Goal: Task Accomplishment & Management: Complete application form

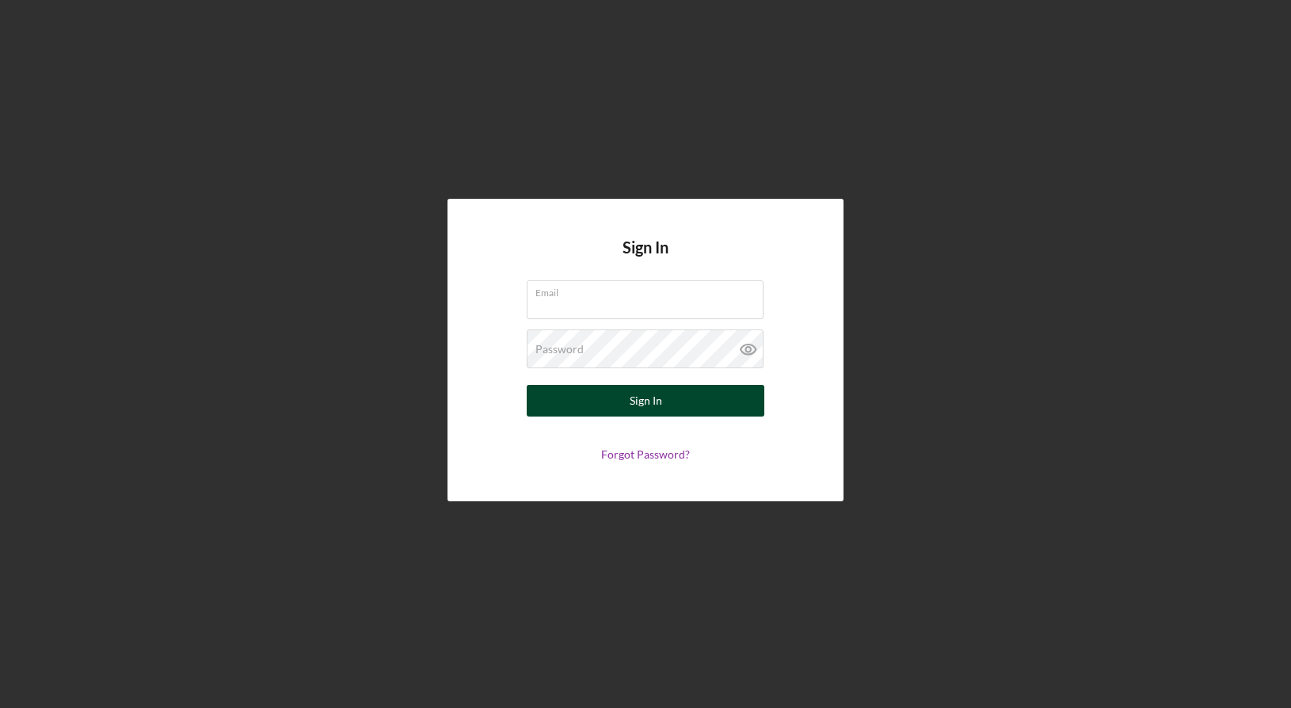
type input "[PERSON_NAME][EMAIL_ADDRESS][PERSON_NAME][DOMAIN_NAME]"
click at [599, 391] on button "Sign In" at bounding box center [646, 401] width 238 height 32
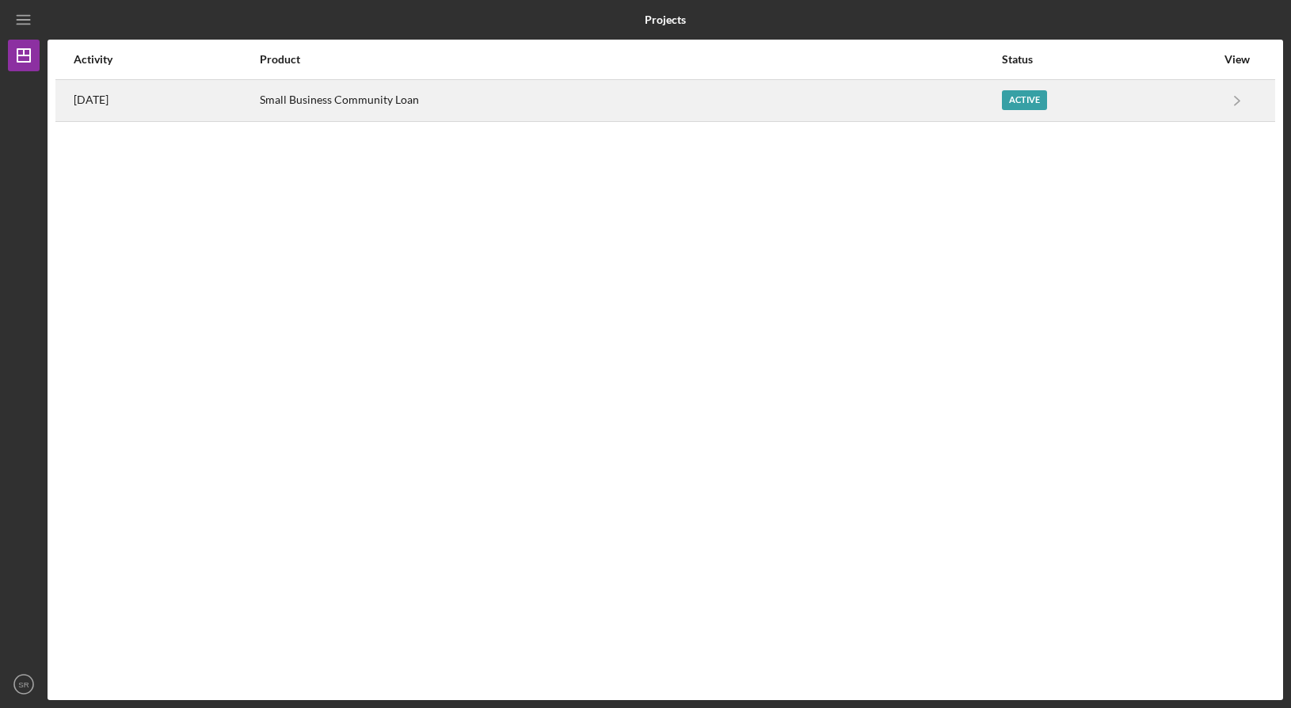
click at [864, 102] on div "Small Business Community Loan" at bounding box center [630, 101] width 740 height 40
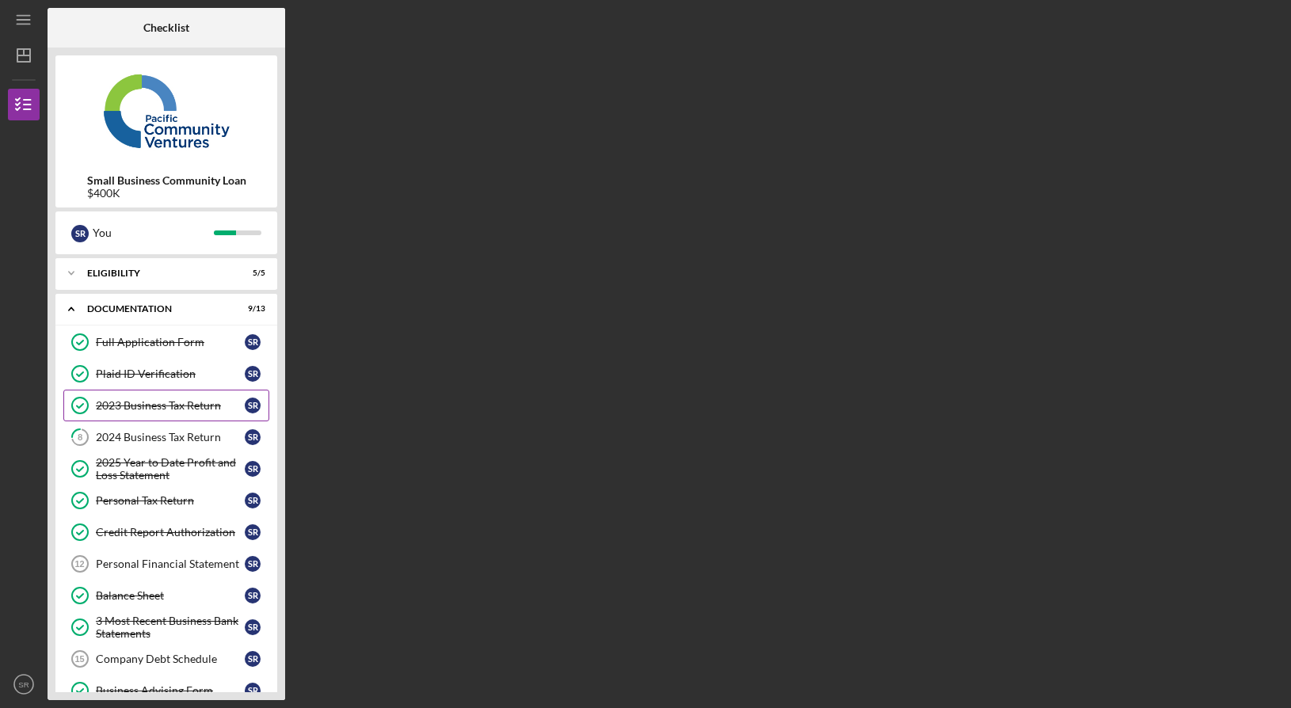
scroll to position [133, 0]
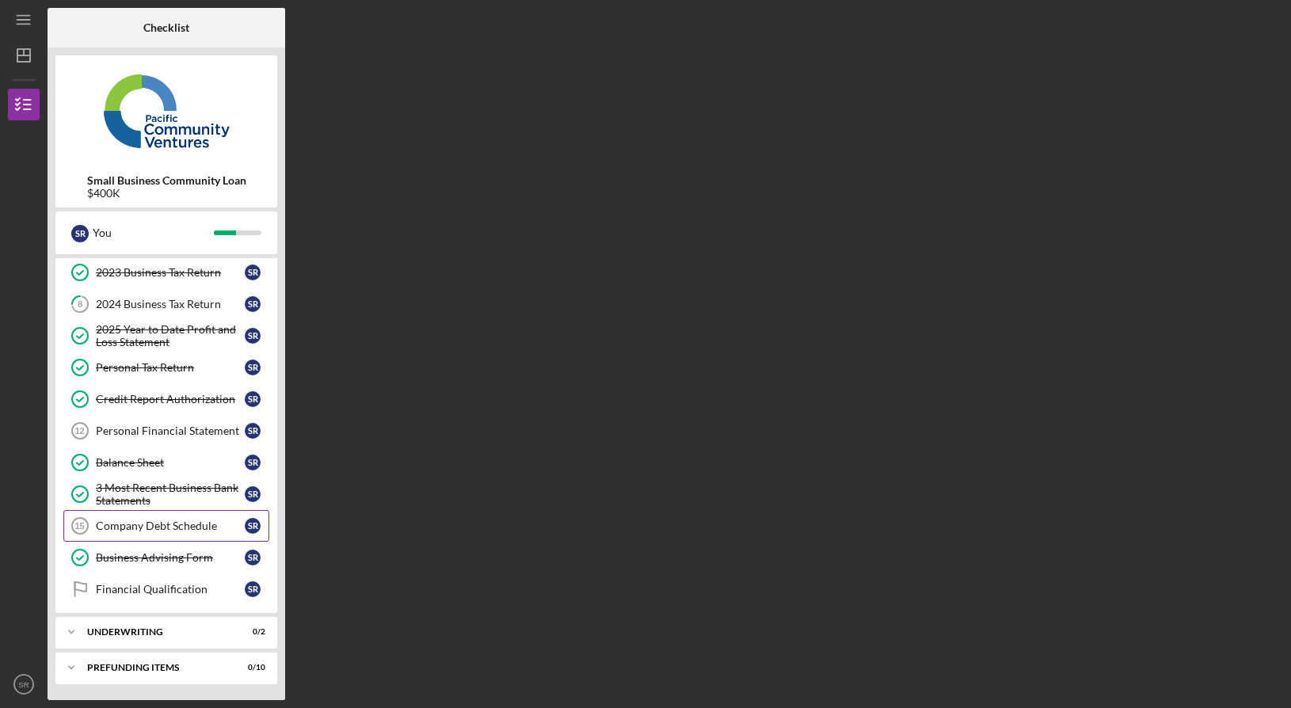
click at [171, 531] on div "Company Debt Schedule" at bounding box center [170, 525] width 149 height 13
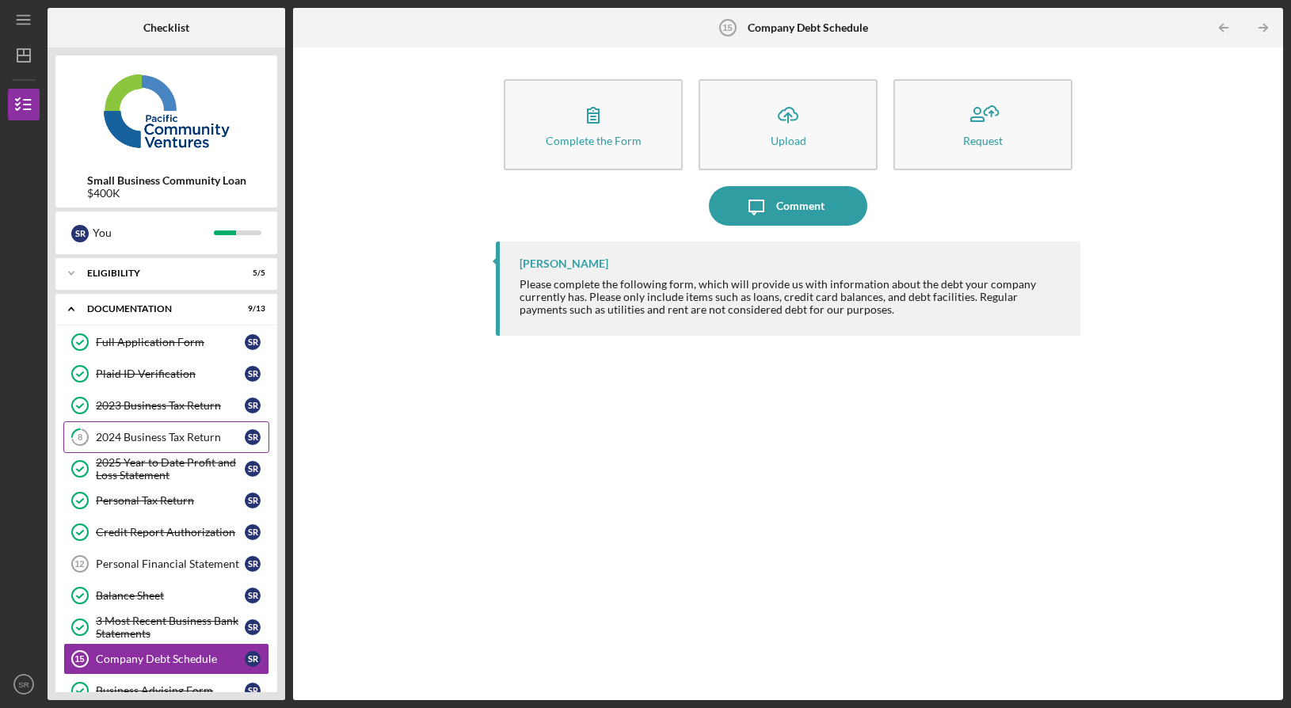
click at [134, 436] on div "2024 Business Tax Return" at bounding box center [170, 437] width 149 height 13
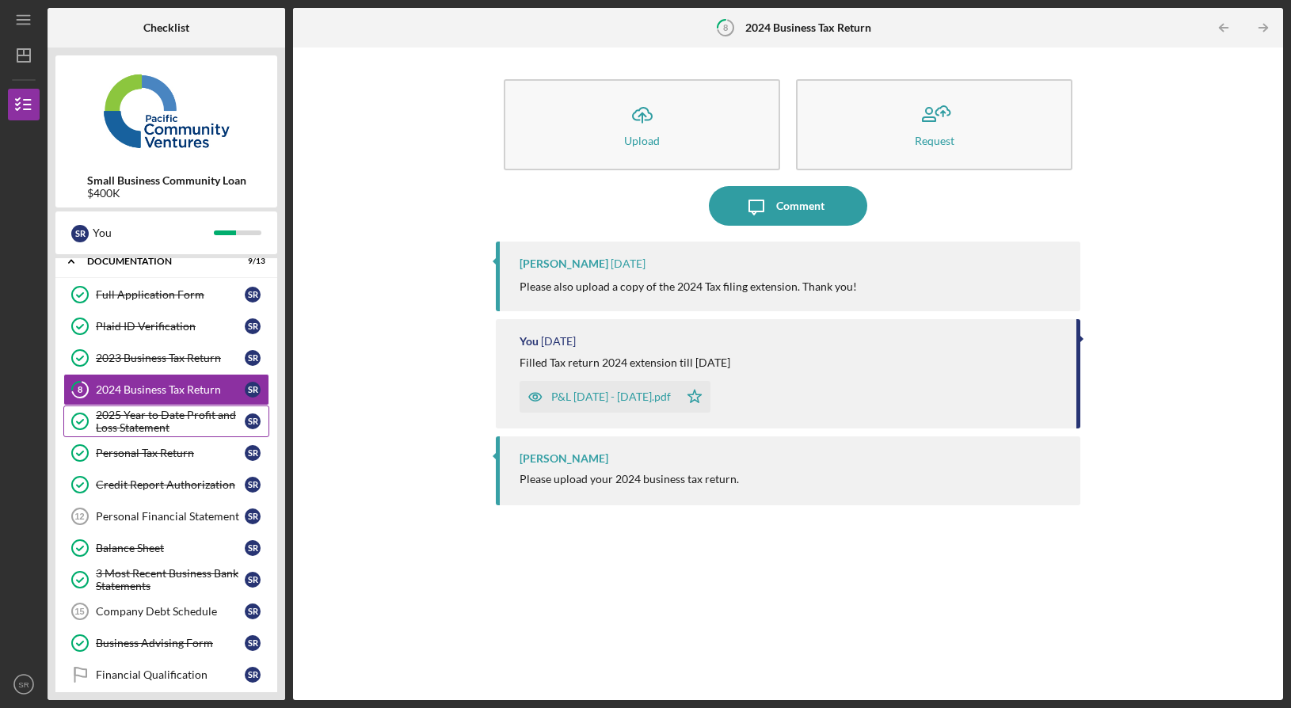
scroll to position [133, 0]
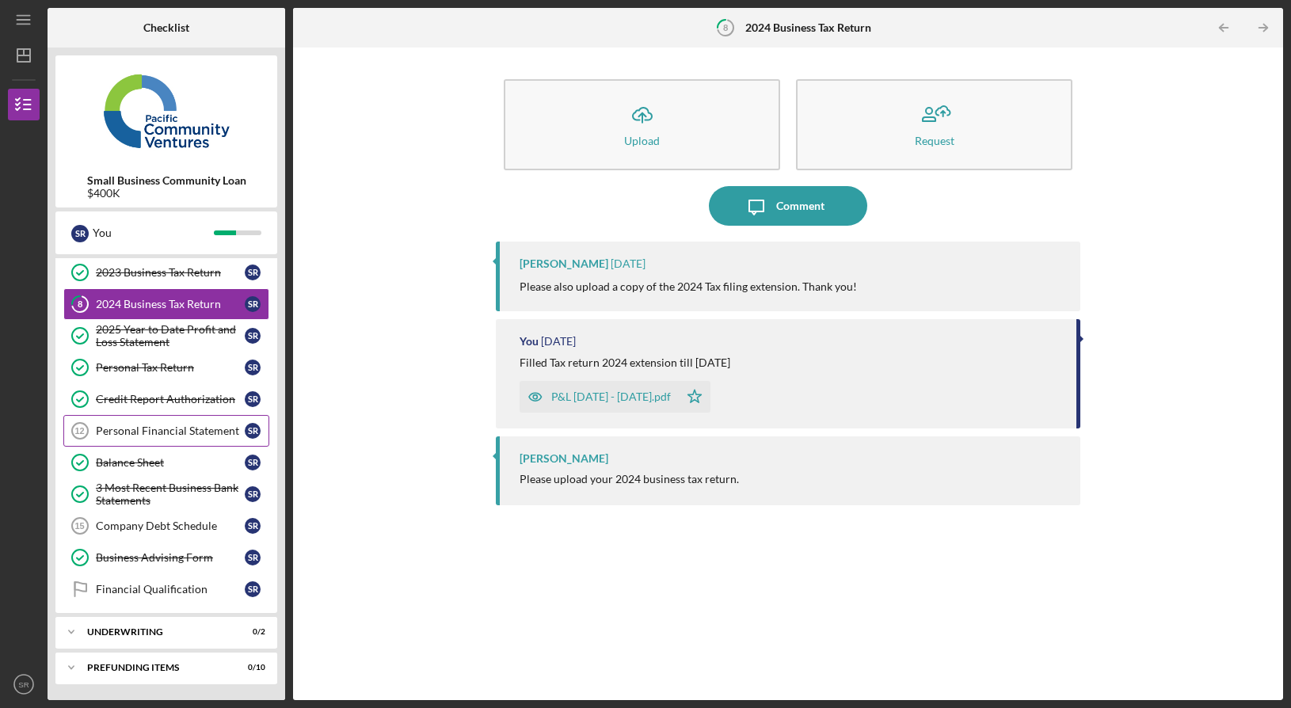
click at [171, 437] on link "Personal Financial Statement 12 Personal Financial Statement S R" at bounding box center [166, 431] width 206 height 32
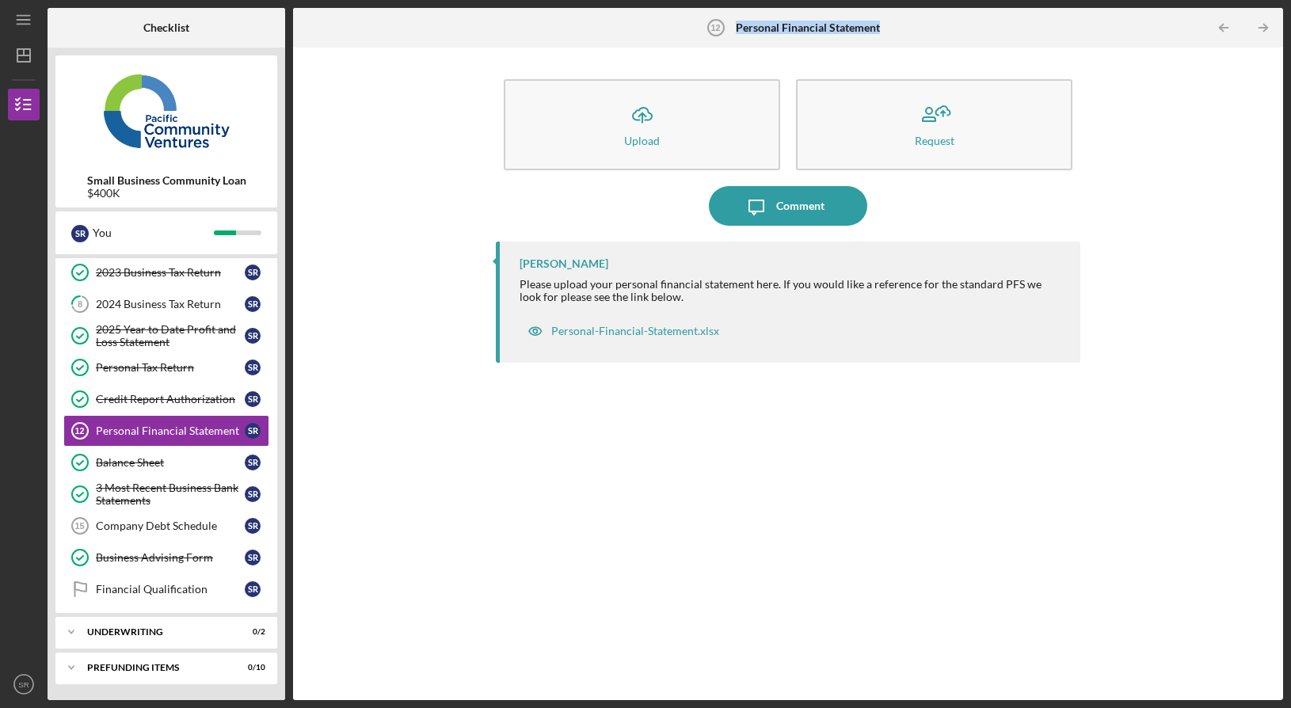
drag, startPoint x: 902, startPoint y: 32, endPoint x: 730, endPoint y: 30, distance: 171.9
click at [730, 30] on div "Personal Financial Statement 12 Personal Financial Statement" at bounding box center [788, 28] width 330 height 40
copy div "Personal Financial Statement"
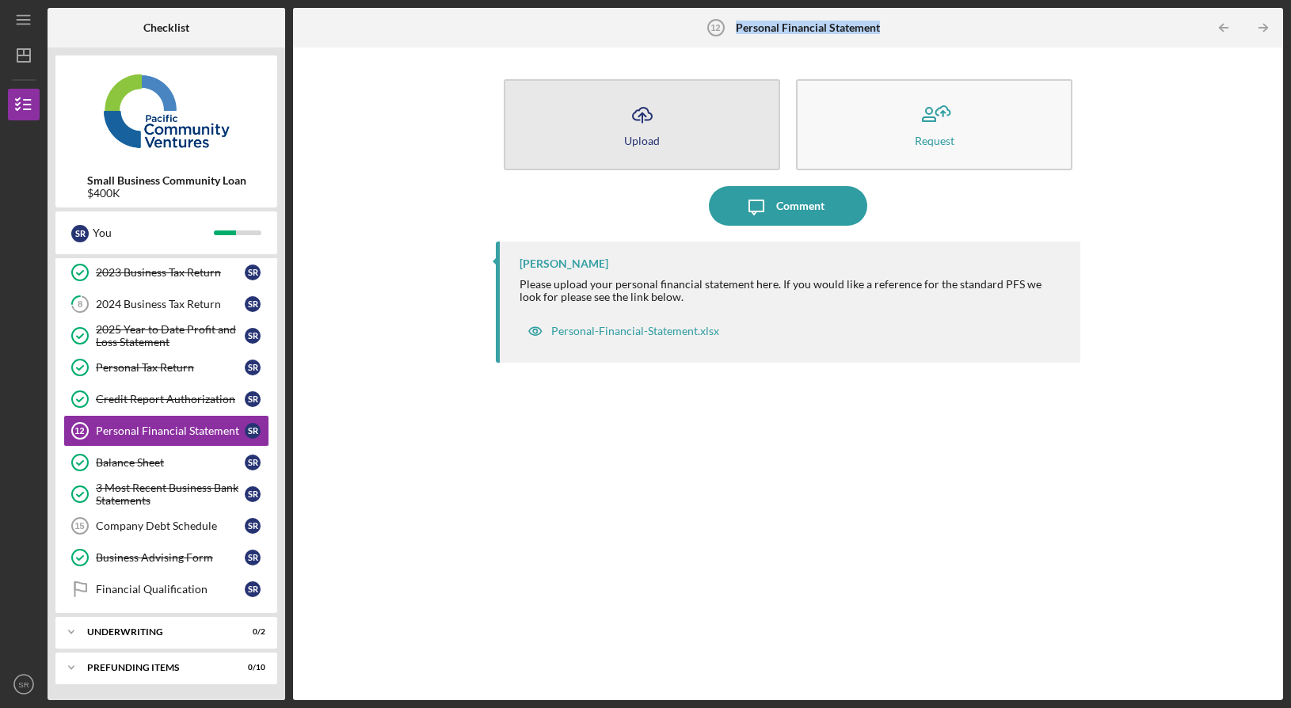
click at [626, 124] on icon "Icon/Upload" at bounding box center [642, 115] width 40 height 40
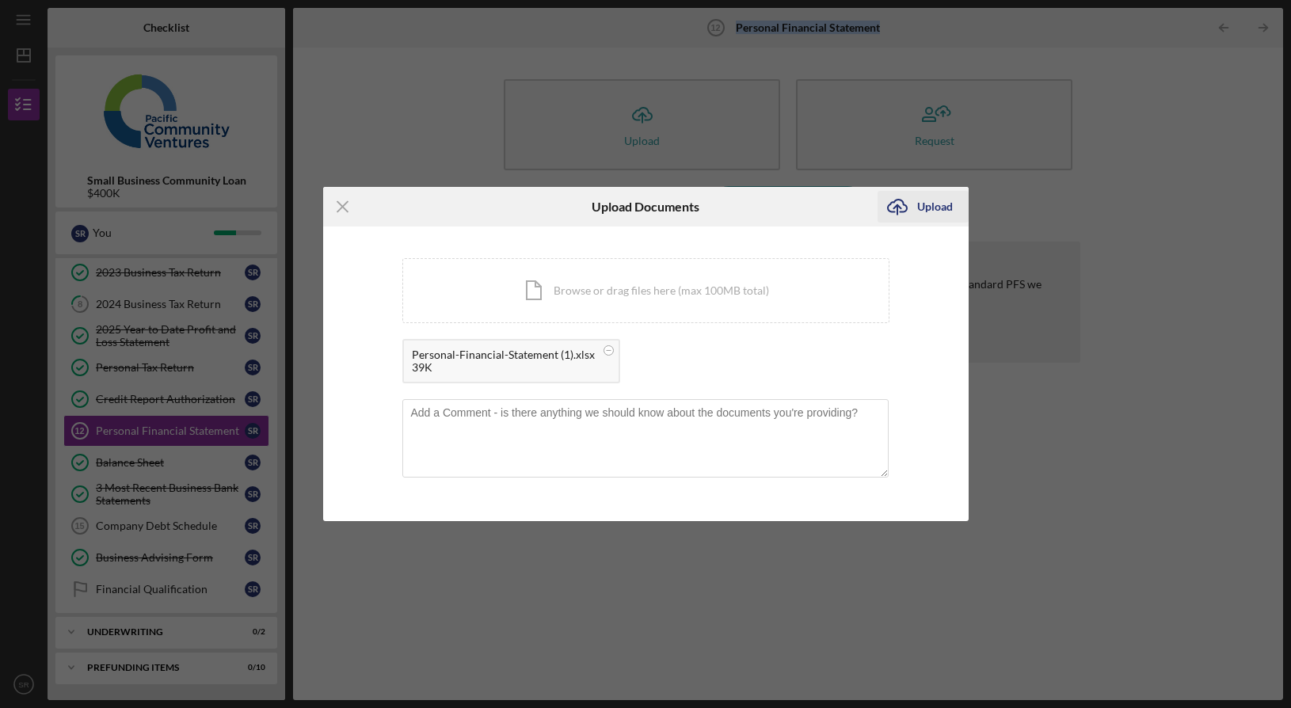
click at [916, 206] on button "Icon/Upload Upload" at bounding box center [922, 207] width 91 height 32
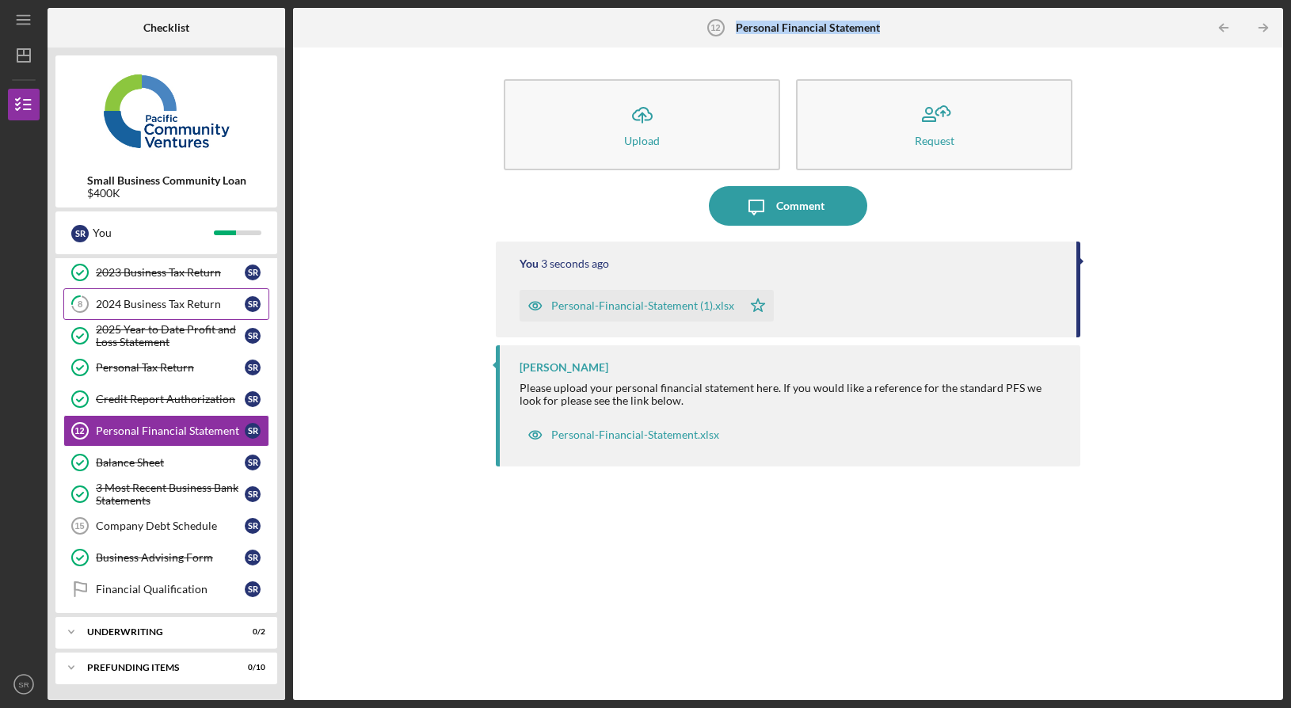
click at [115, 310] on link "8 2024 Business Tax Return S R" at bounding box center [166, 304] width 206 height 32
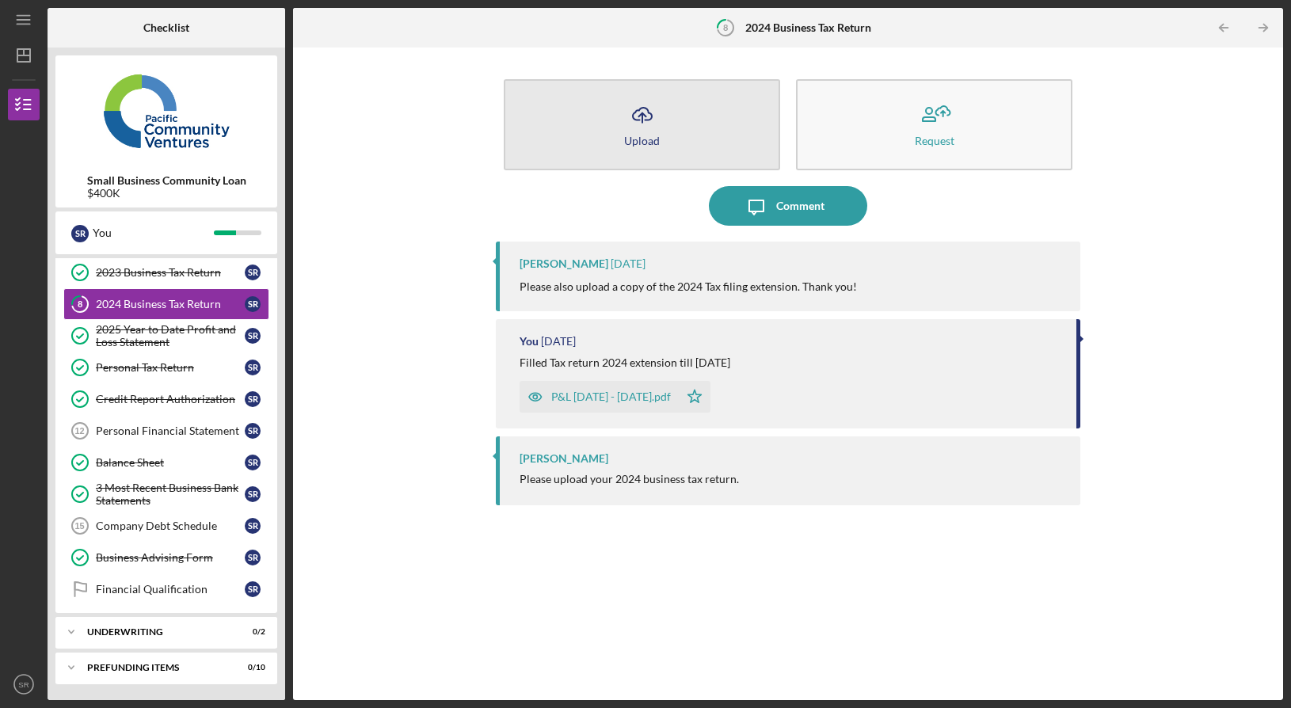
click at [619, 125] on button "Icon/Upload Upload" at bounding box center [642, 124] width 276 height 91
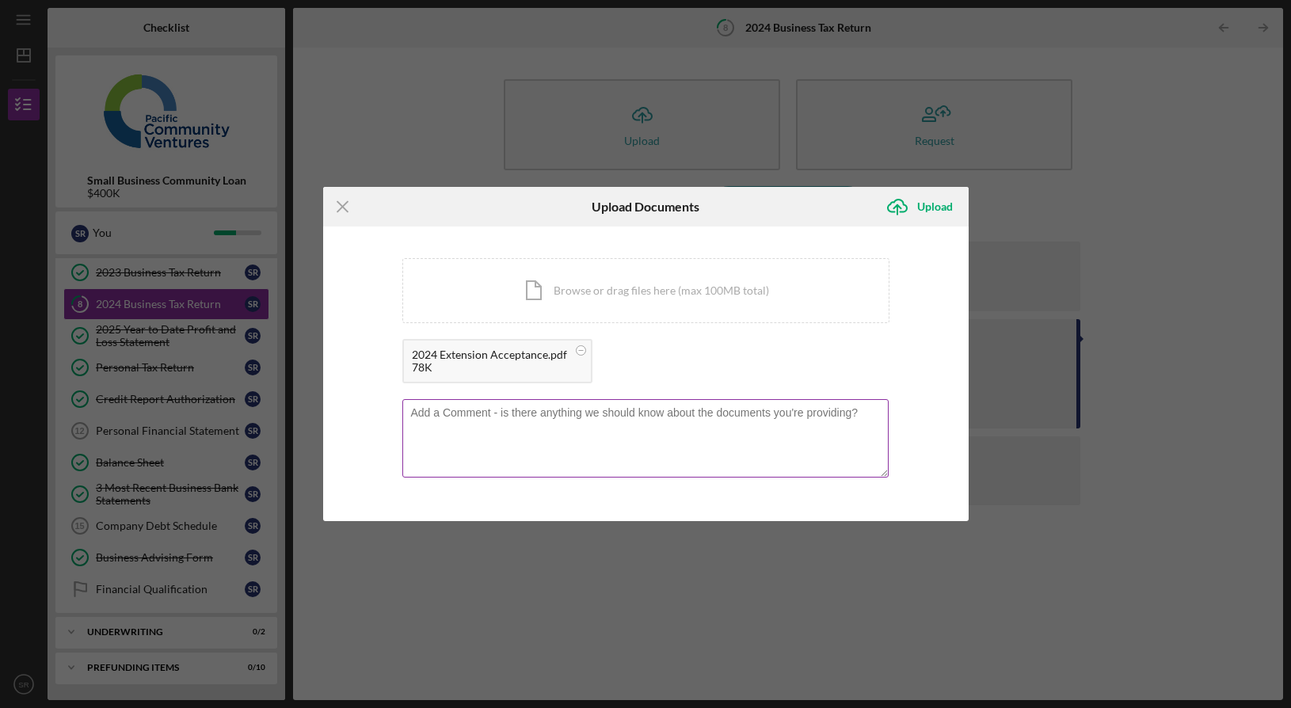
click at [564, 417] on textarea at bounding box center [645, 438] width 486 height 78
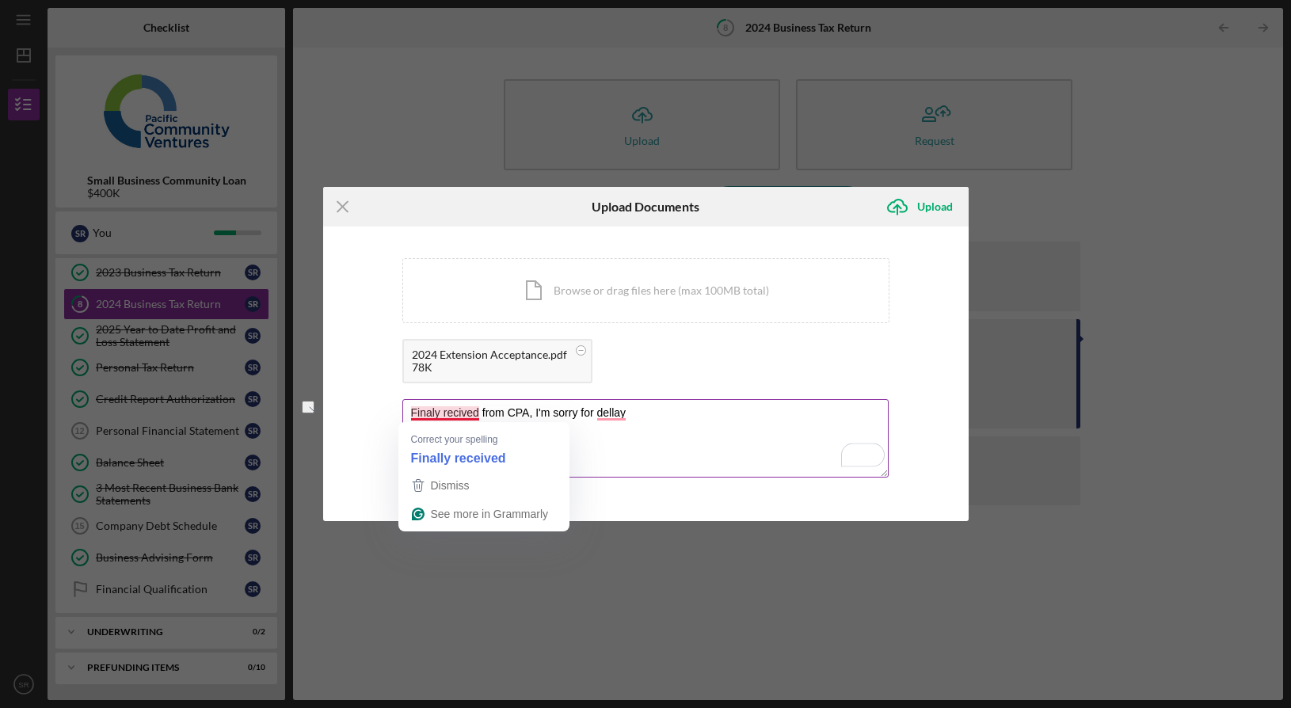
click at [453, 409] on textarea "Finaly recived from CPA, I'm sorry for dellay" at bounding box center [645, 438] width 486 height 78
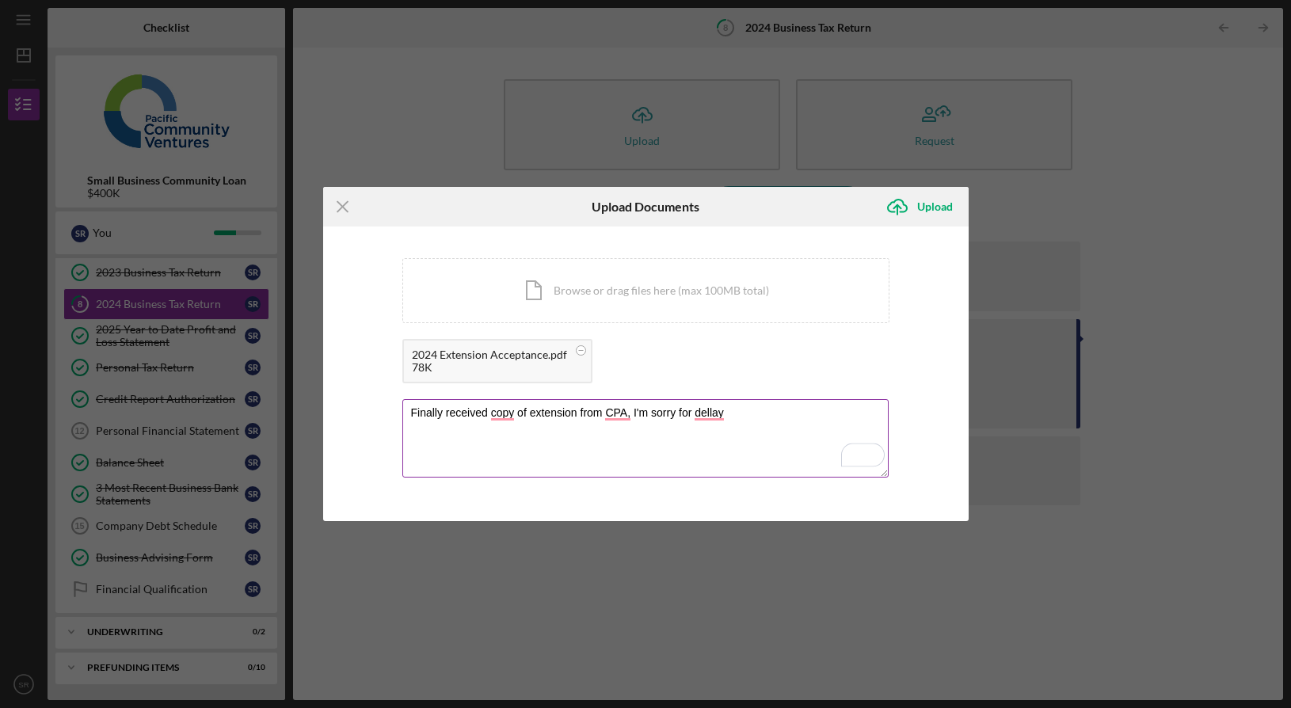
click at [553, 439] on textarea "Finally received copy of extension from CPA, I'm sorry for dellay" at bounding box center [645, 438] width 486 height 78
click at [505, 408] on textarea "Finally received copy of extension from CPA, I'm sorry for dellay" at bounding box center [645, 438] width 486 height 78
click at [573, 413] on textarea "Finally received a copy of extension from CPA I'm sorry for dellay" at bounding box center [645, 438] width 486 height 78
click at [655, 416] on textarea "Finally received a copy of the extension from CPA I'm sorry for delay" at bounding box center [645, 438] width 486 height 78
click at [729, 415] on textarea "Finally received a copy of the extension from CPA. I'm sorry for delay" at bounding box center [645, 438] width 486 height 78
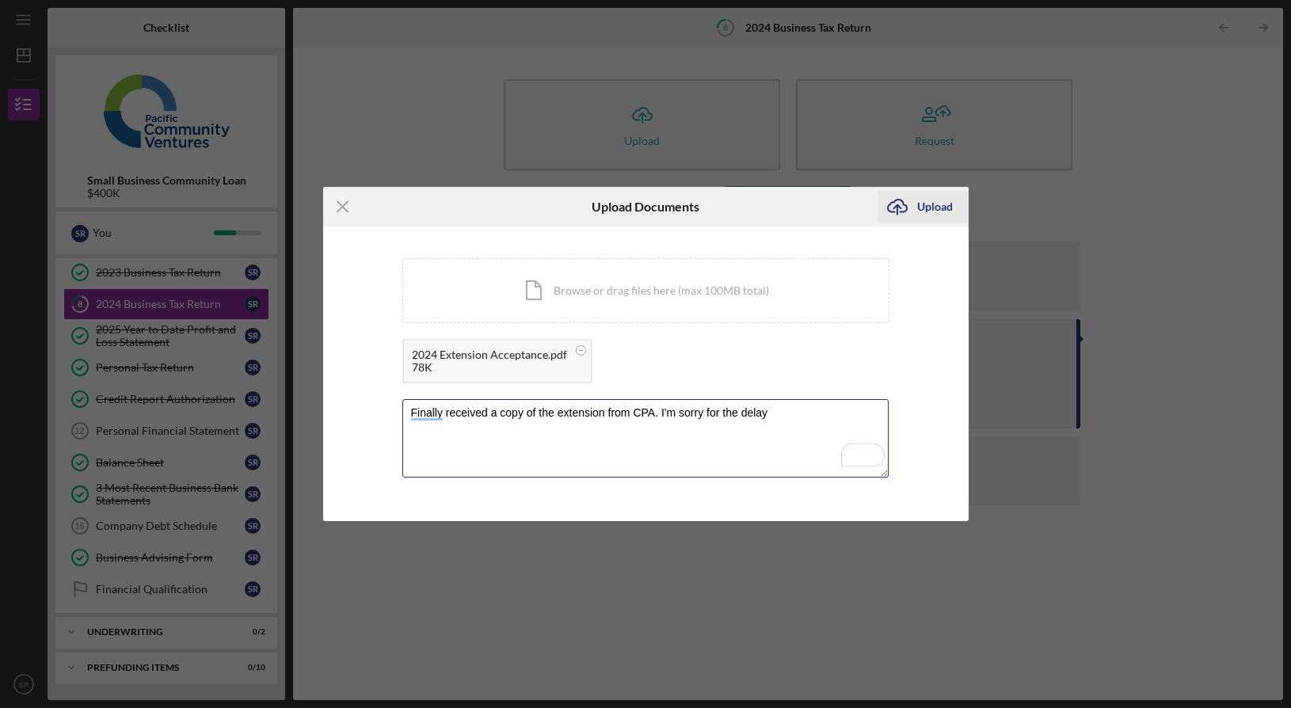
type textarea "Finally received a copy of the extension from CPA. I'm sorry for the delay"
click at [914, 214] on icon "Icon/Upload" at bounding box center [897, 207] width 40 height 40
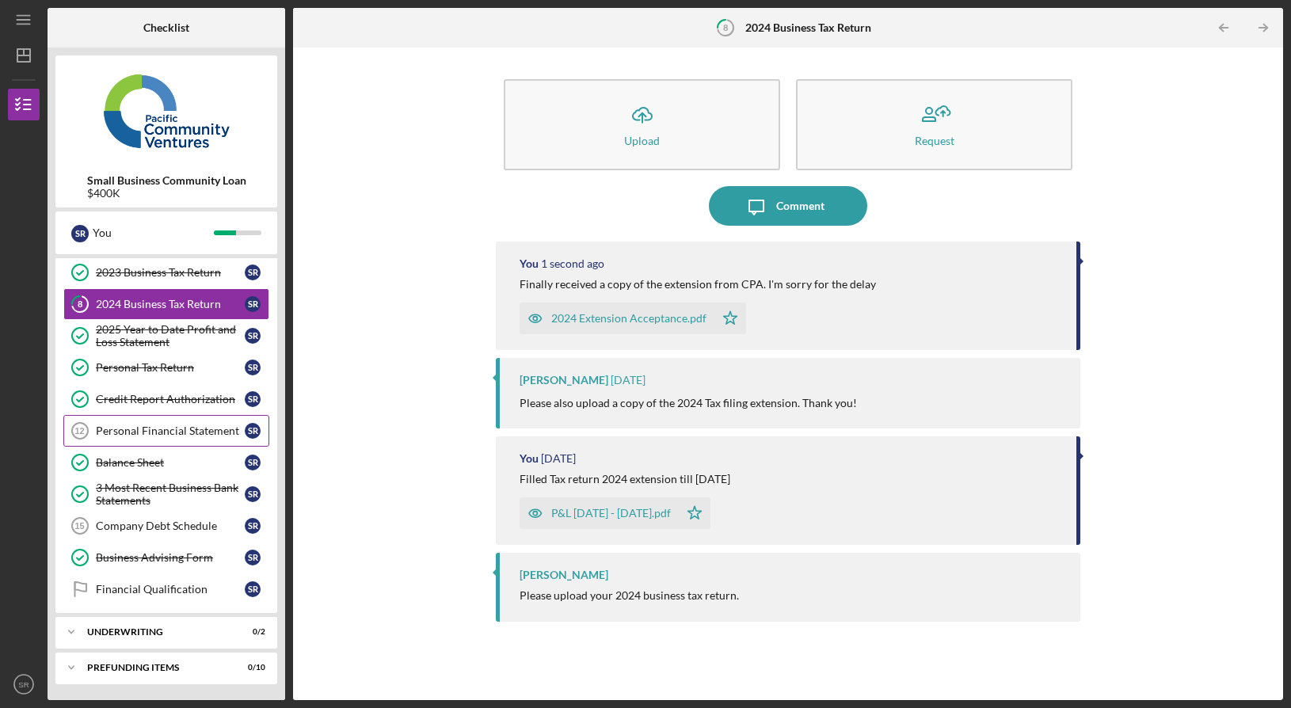
click at [180, 431] on div "Personal Financial Statement" at bounding box center [170, 430] width 149 height 13
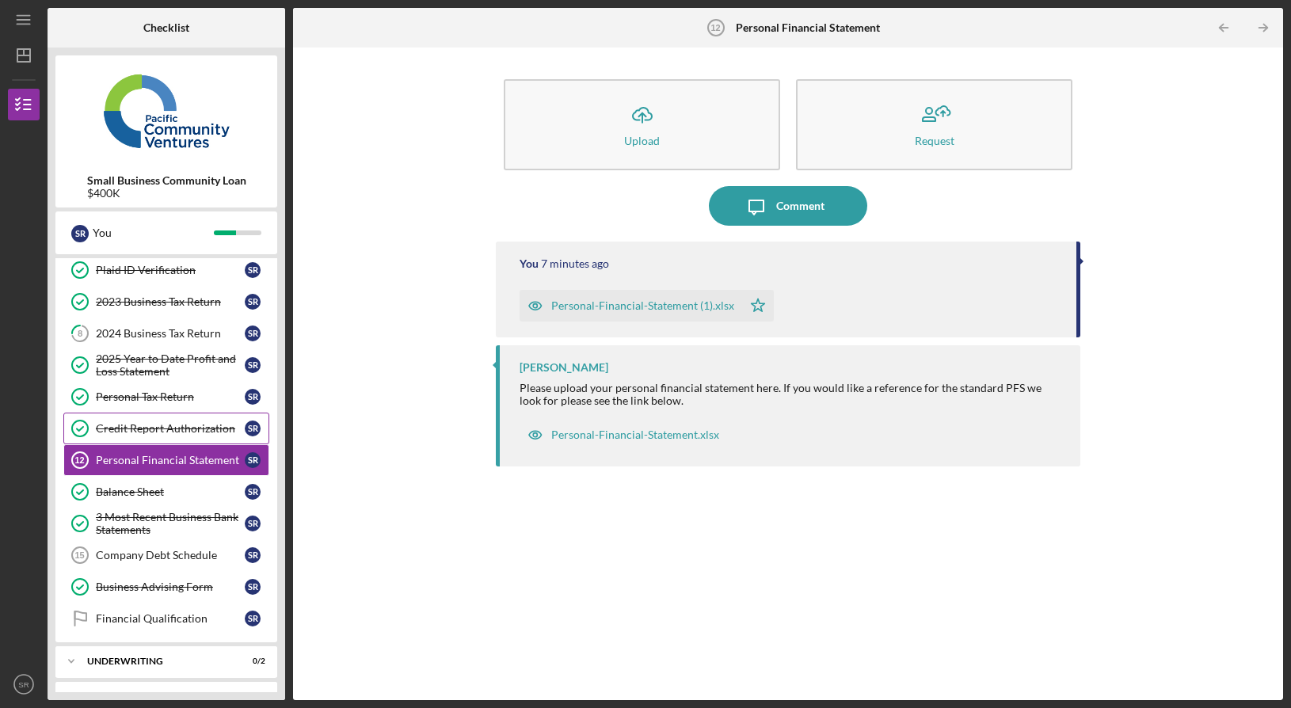
scroll to position [99, 0]
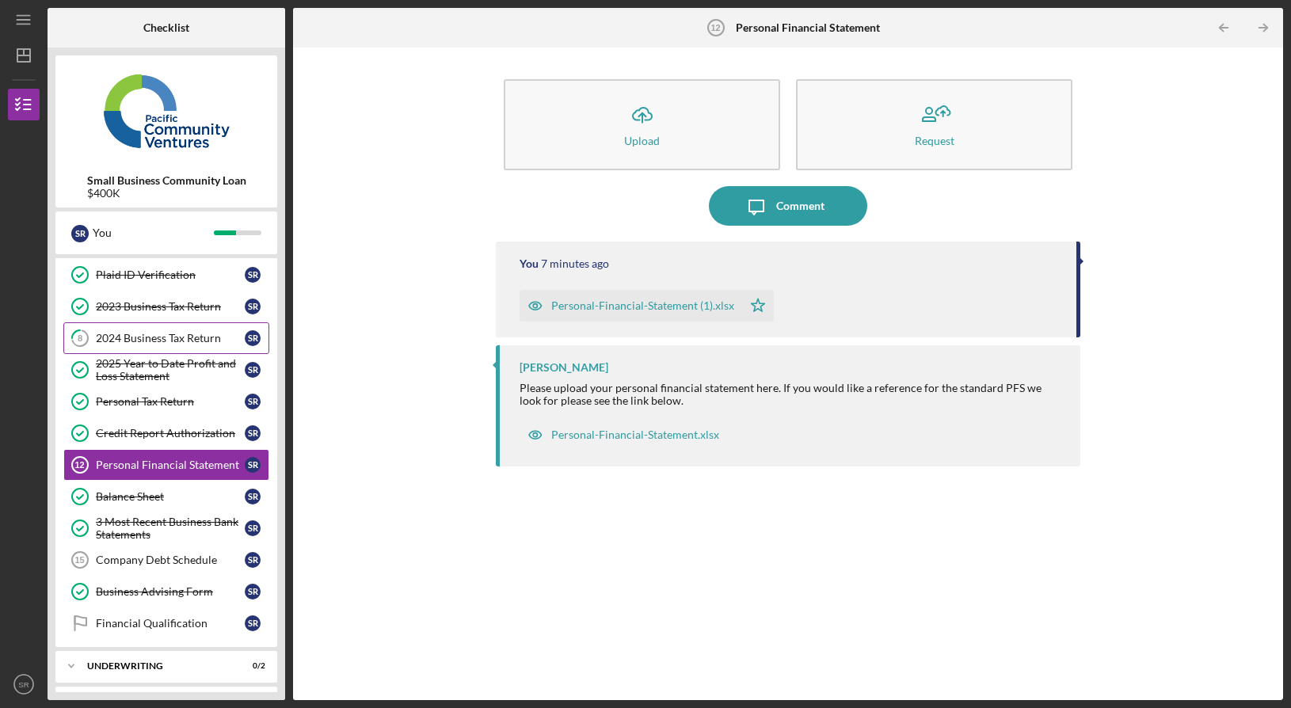
click at [164, 342] on div "2024 Business Tax Return" at bounding box center [170, 338] width 149 height 13
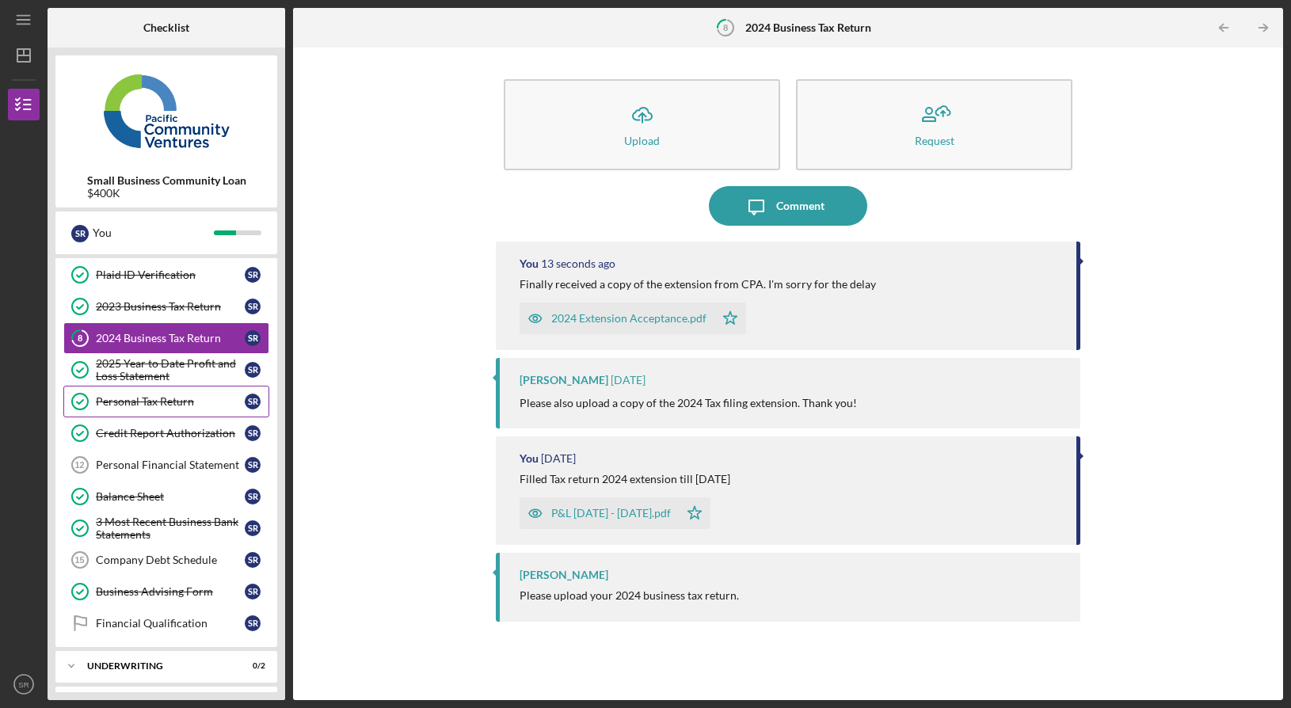
scroll to position [133, 0]
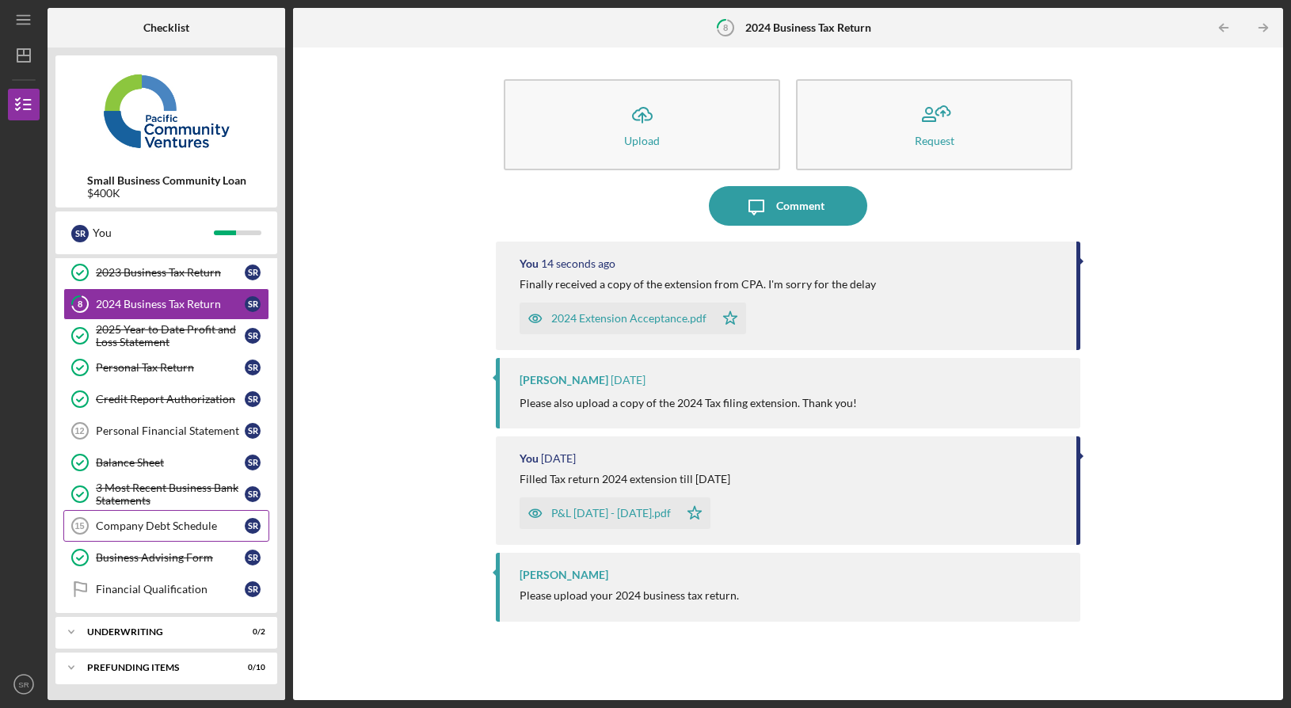
click at [176, 523] on div "Company Debt Schedule" at bounding box center [170, 525] width 149 height 13
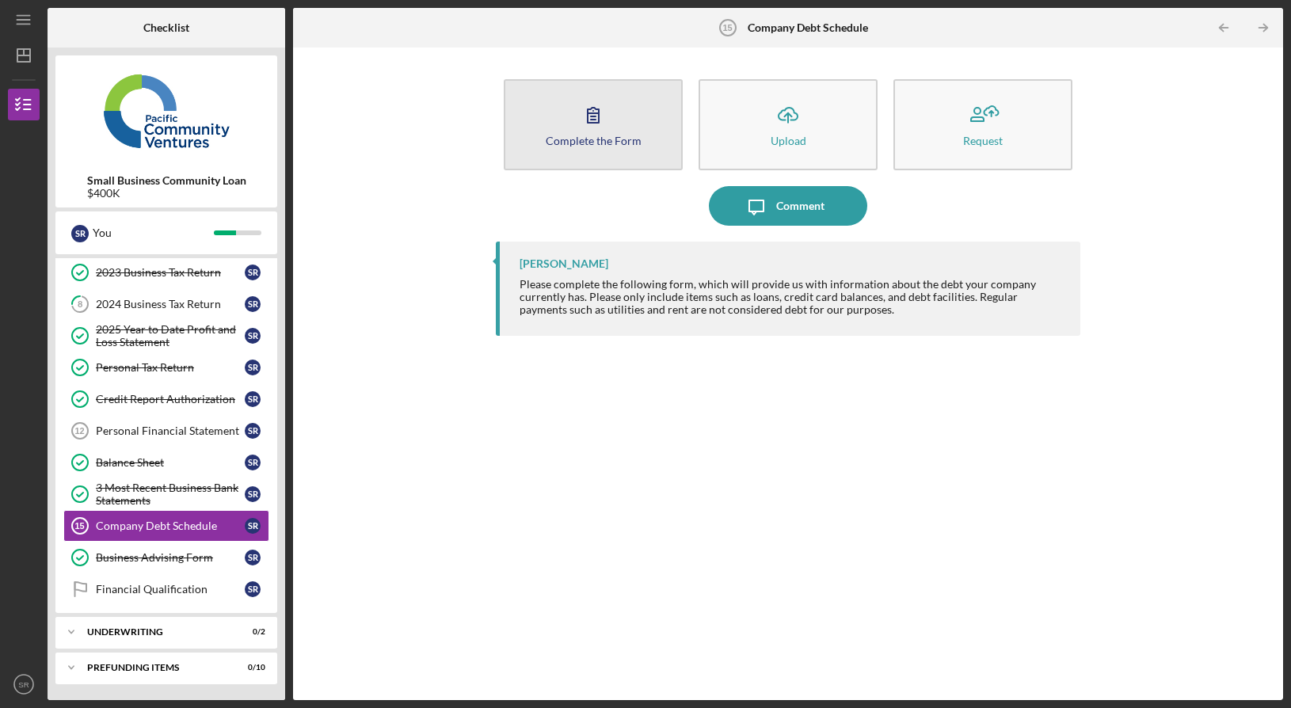
click at [587, 126] on icon "button" at bounding box center [593, 115] width 40 height 40
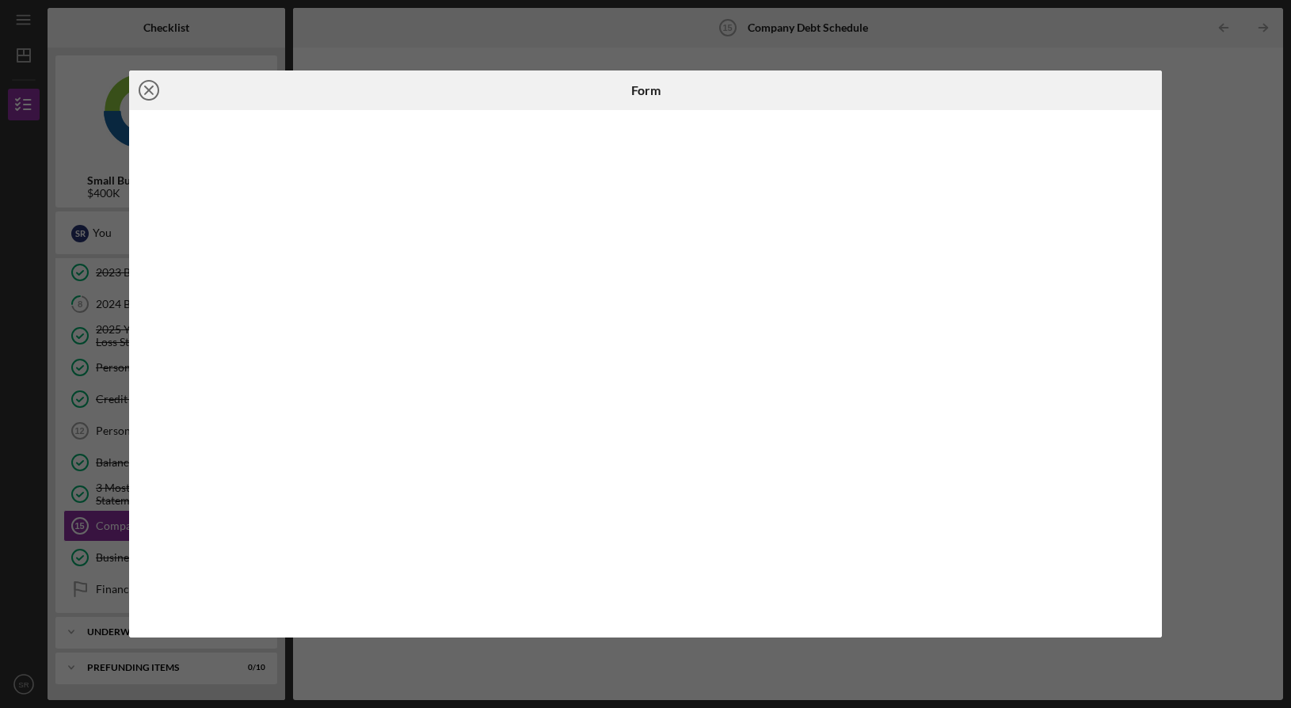
click at [153, 85] on icon "Icon/Close" at bounding box center [149, 90] width 40 height 40
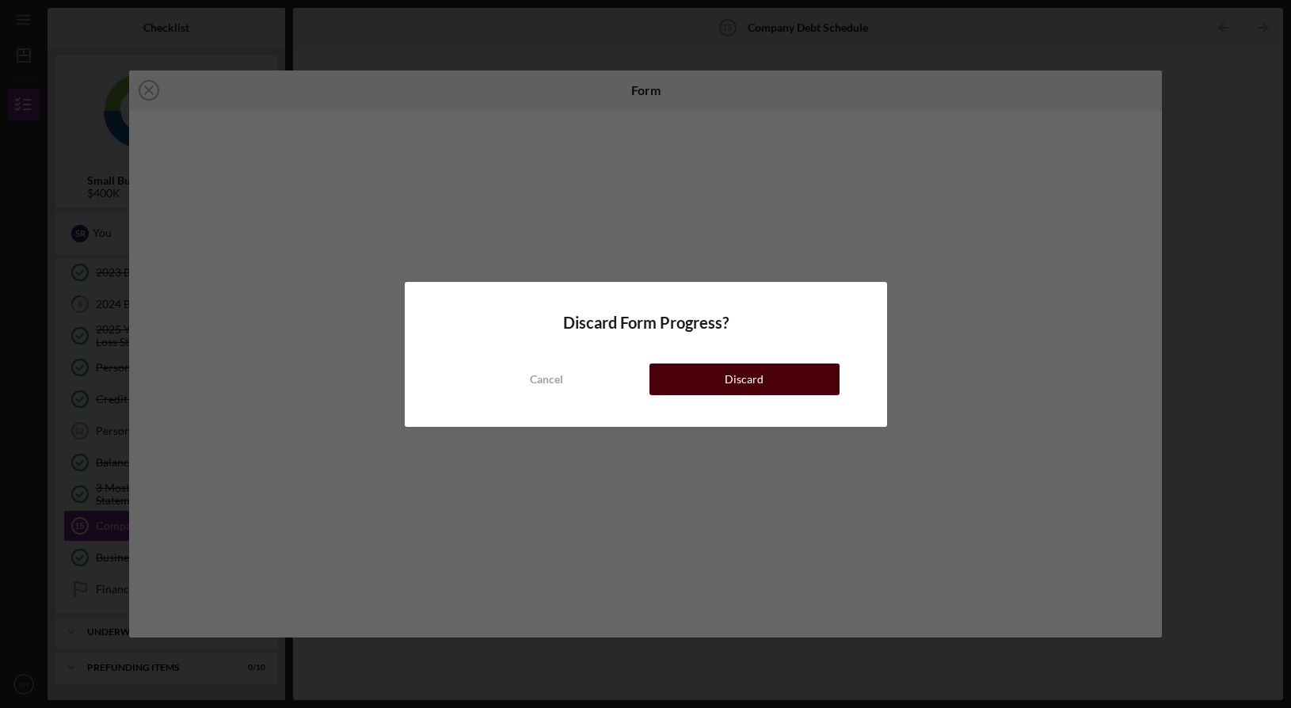
click at [747, 379] on div "Discard" at bounding box center [744, 379] width 39 height 32
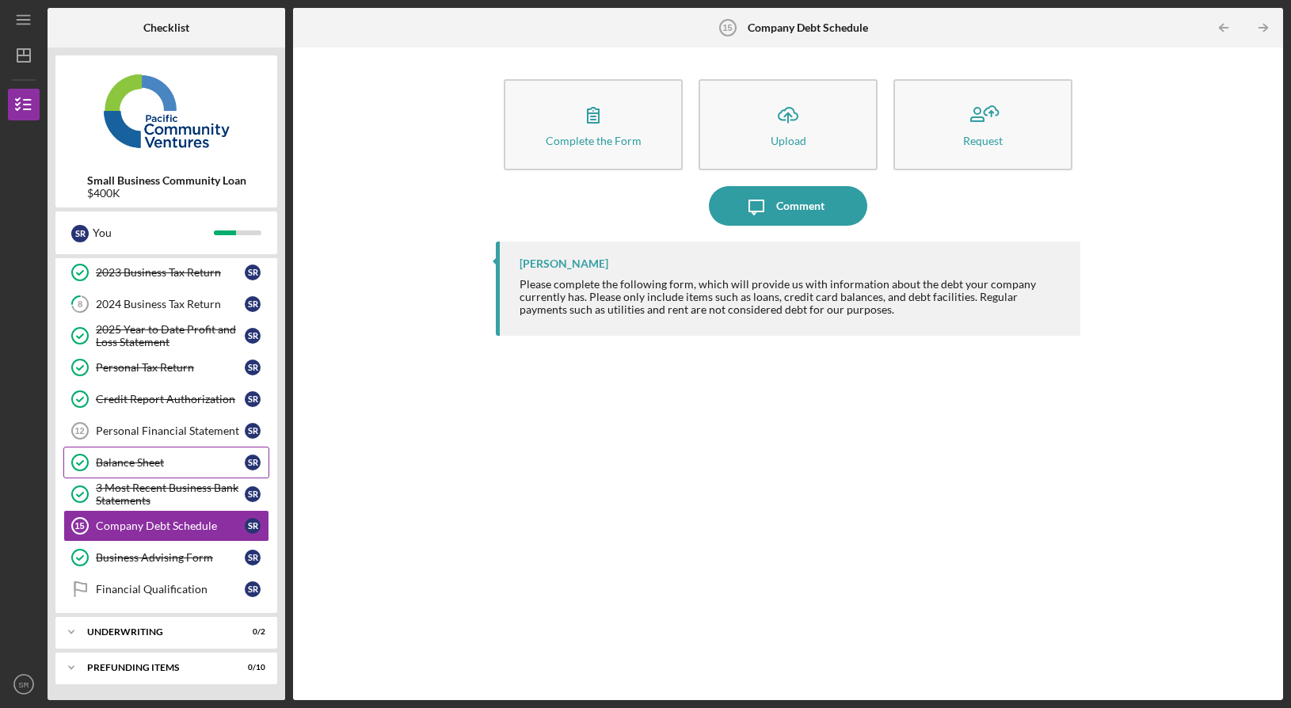
click at [141, 455] on link "Balance Sheet Balance Sheet S R" at bounding box center [166, 463] width 206 height 32
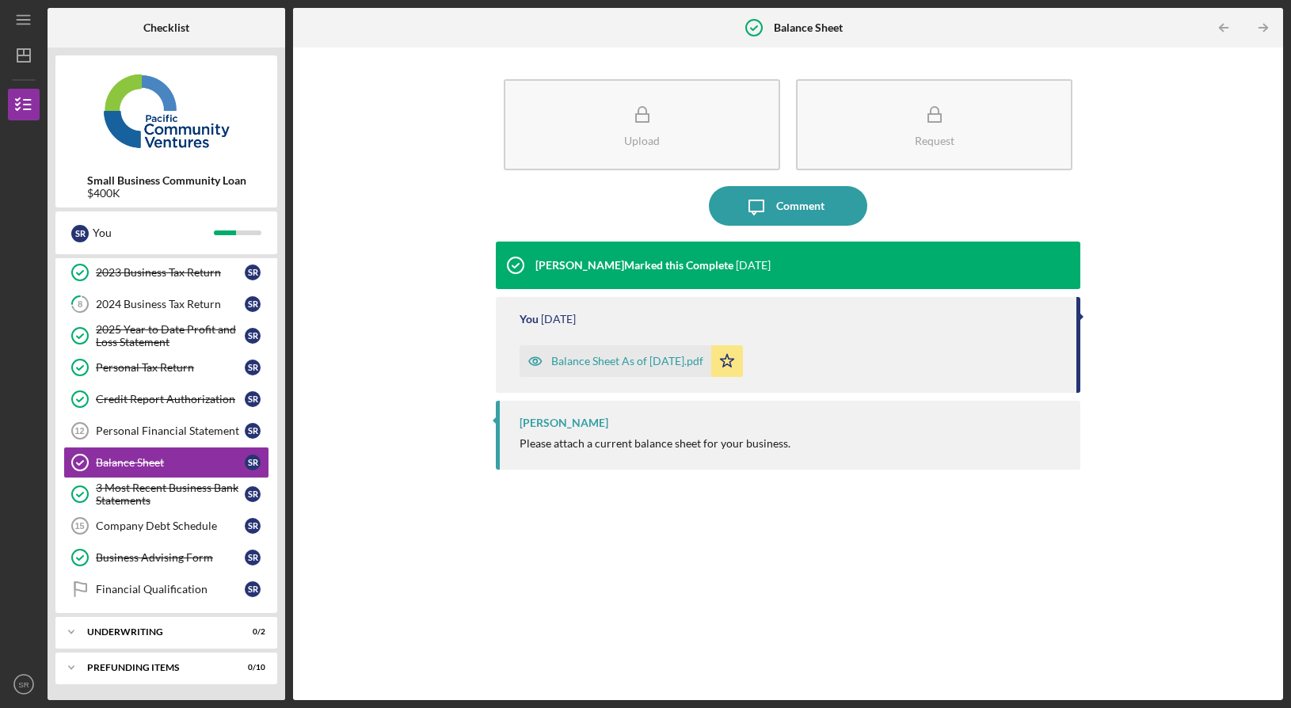
click at [631, 360] on div "Balance Sheet As of [DATE].pdf" at bounding box center [627, 361] width 152 height 13
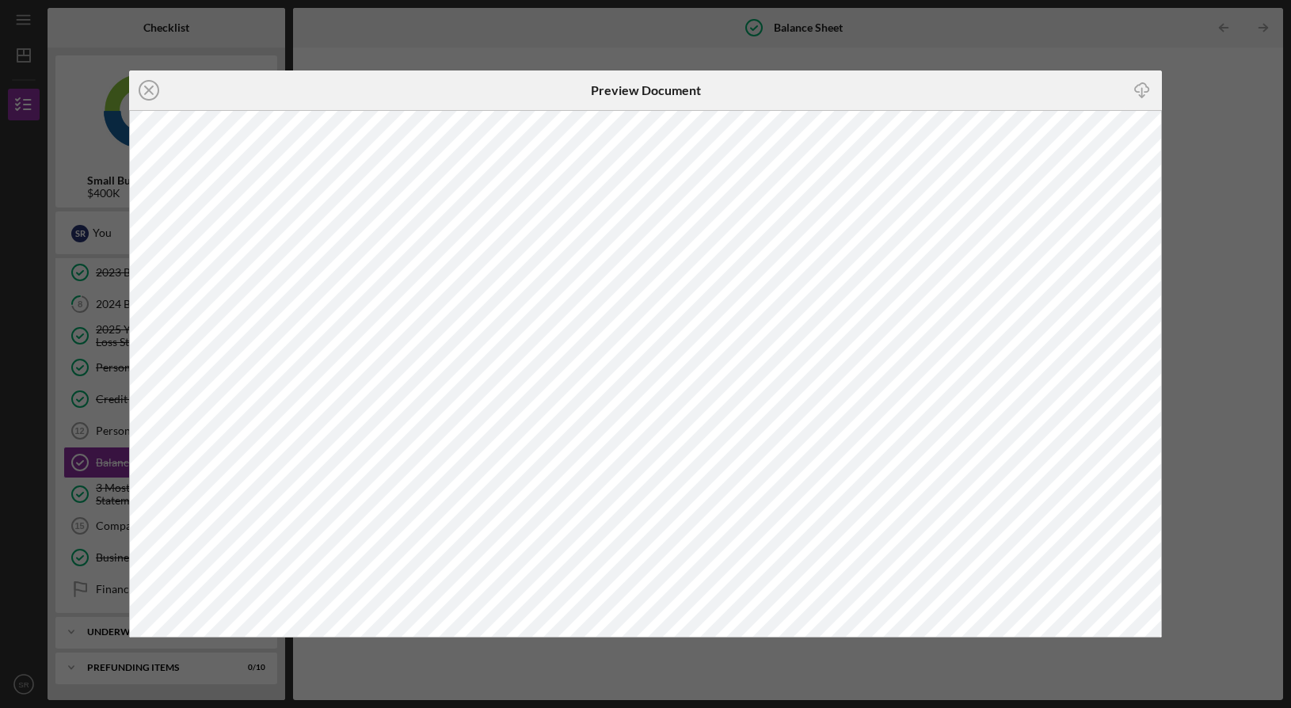
click at [1204, 405] on div "Icon/Close Preview Document Icon/Download" at bounding box center [645, 354] width 1291 height 708
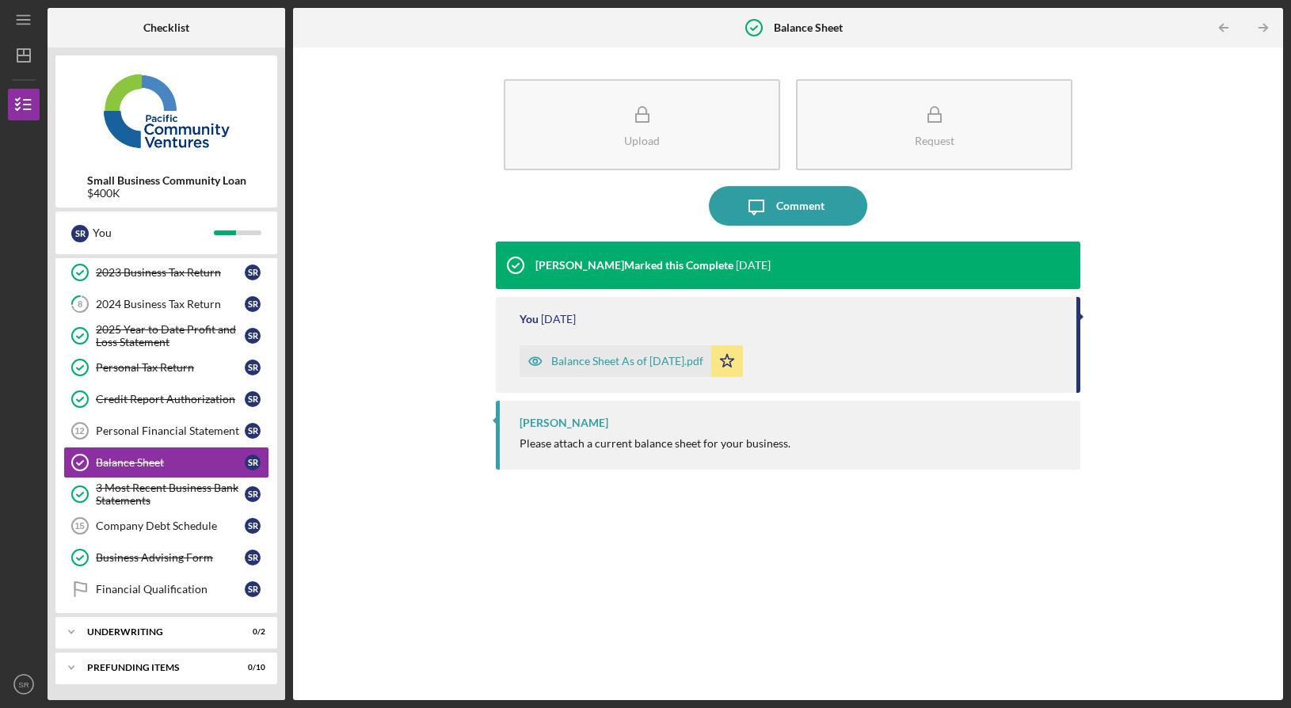
click at [689, 364] on div "Balance Sheet As of [DATE].pdf" at bounding box center [627, 361] width 152 height 13
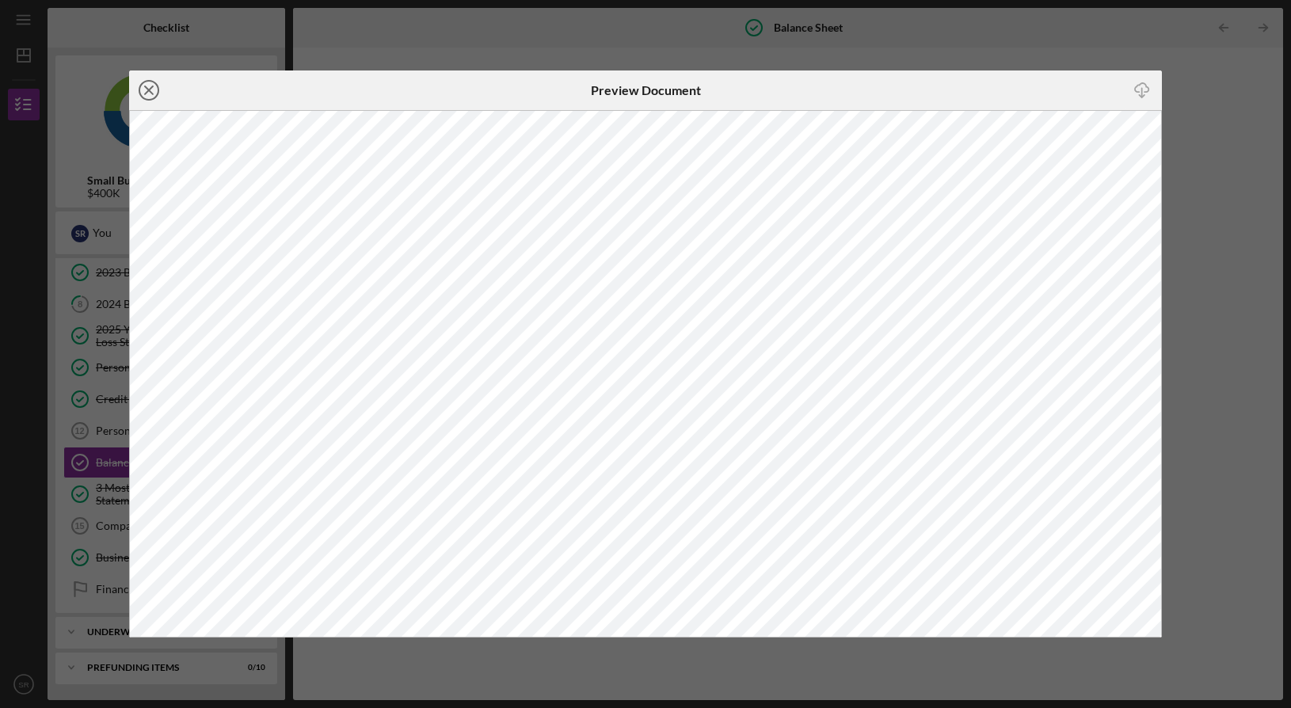
click at [146, 92] on line at bounding box center [149, 90] width 8 height 8
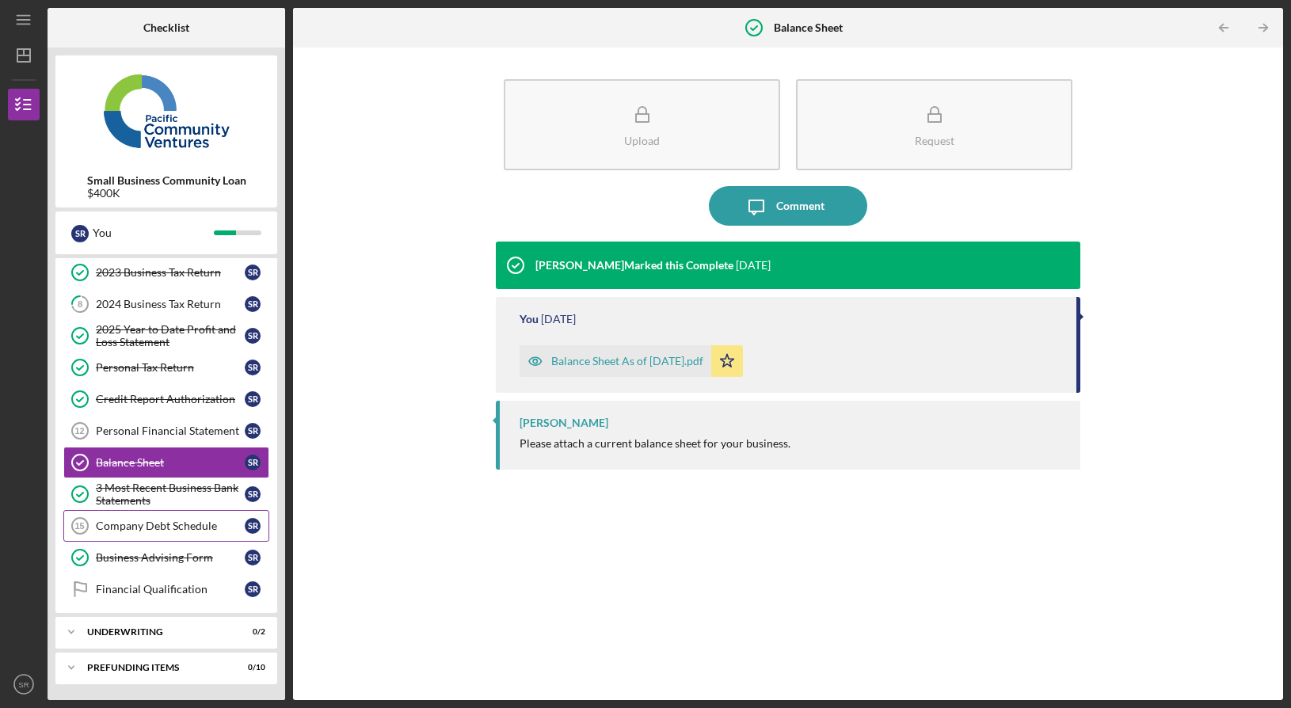
click at [158, 531] on div "Company Debt Schedule" at bounding box center [170, 525] width 149 height 13
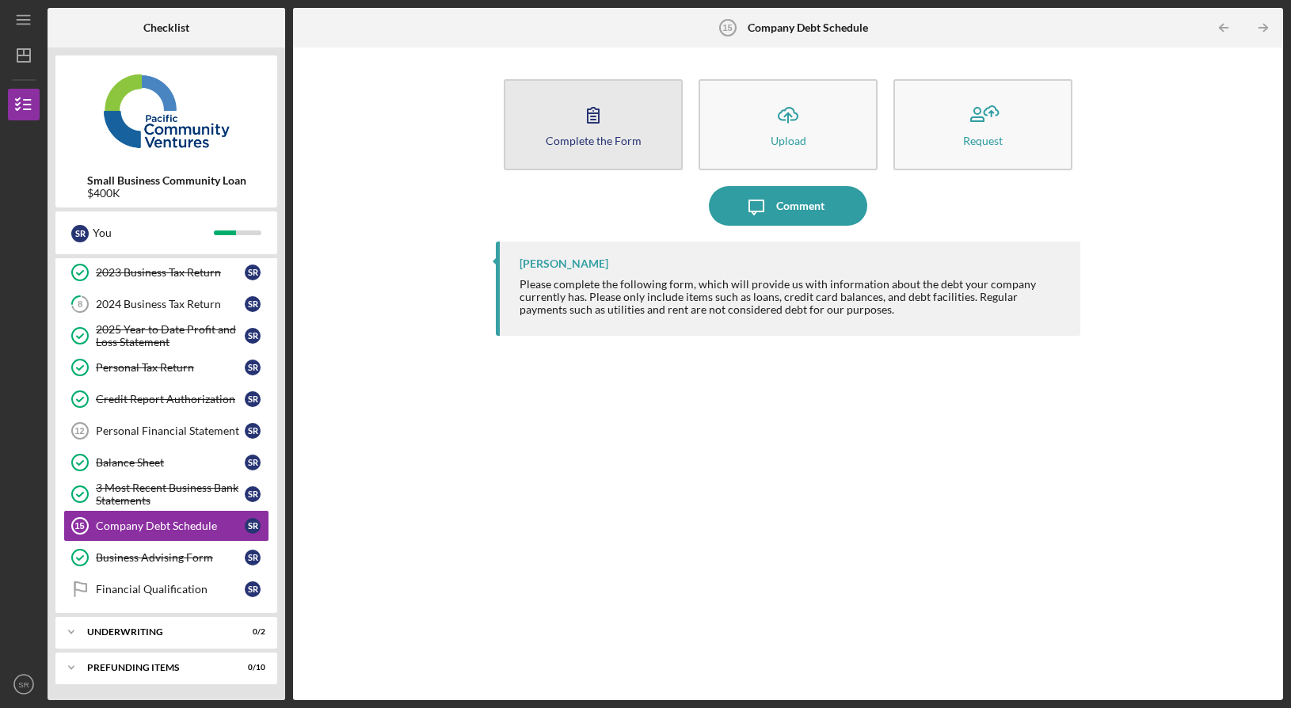
click at [596, 109] on icon "button" at bounding box center [593, 115] width 11 height 15
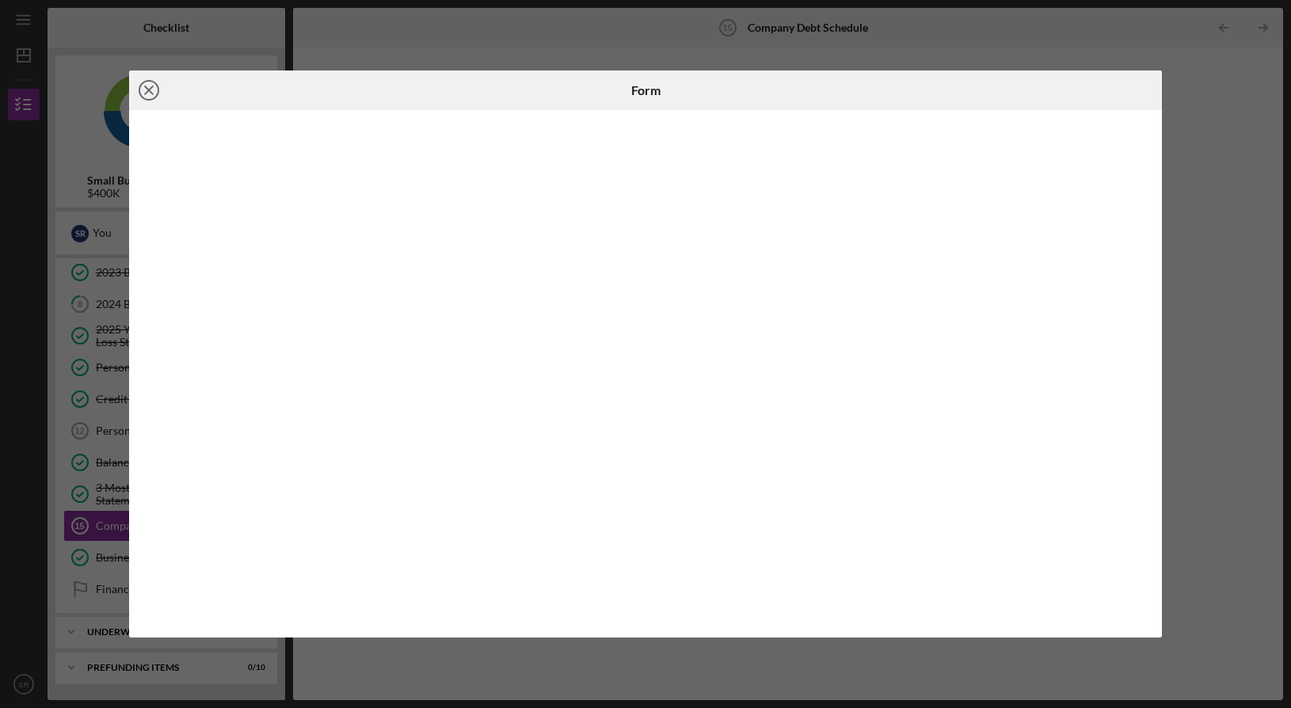
click at [143, 93] on icon "Icon/Close" at bounding box center [149, 90] width 40 height 40
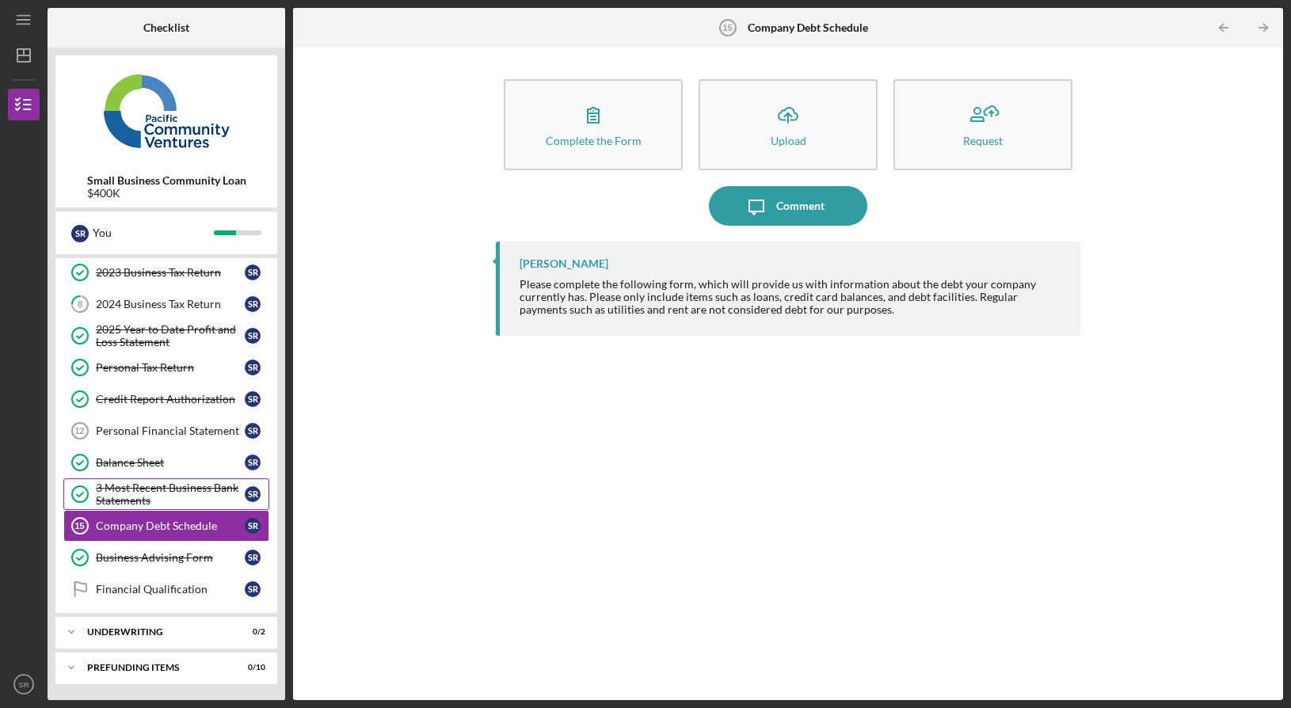
click at [184, 496] on div "3 Most Recent Business Bank Statements" at bounding box center [170, 493] width 149 height 25
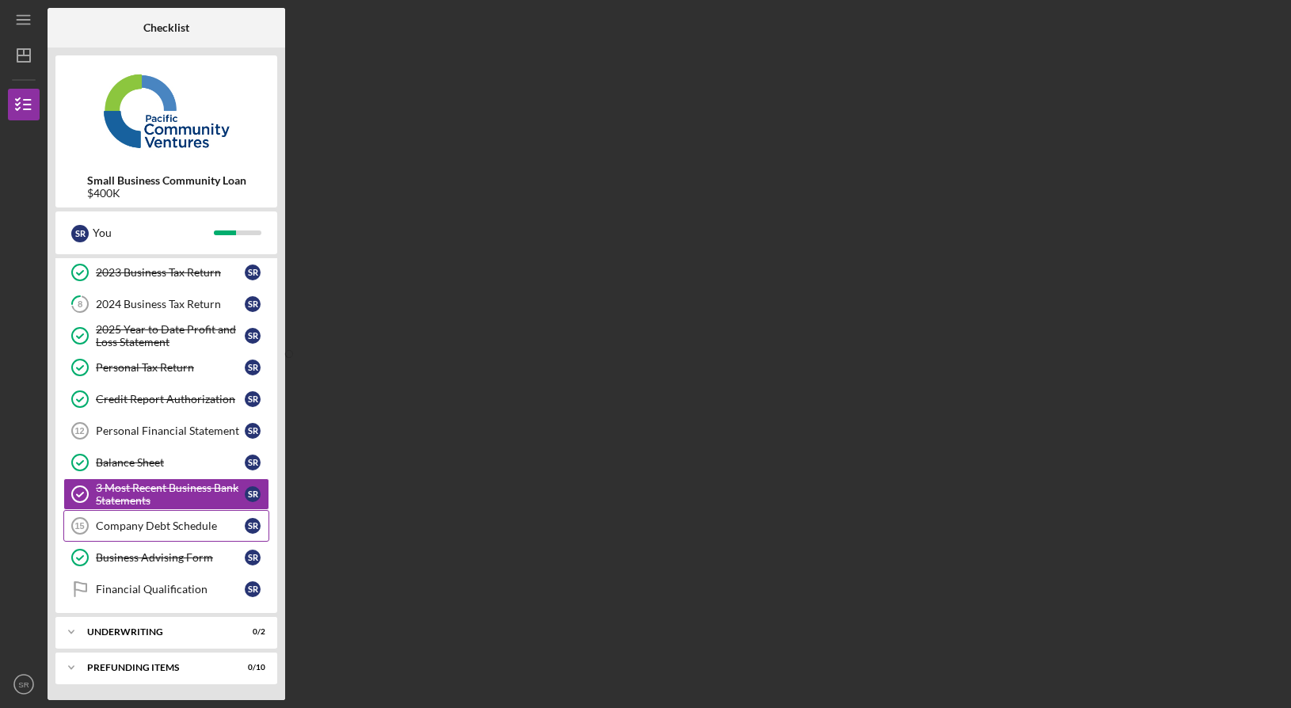
click at [162, 537] on link "Company Debt Schedule 15 Company Debt Schedule S R" at bounding box center [166, 526] width 206 height 32
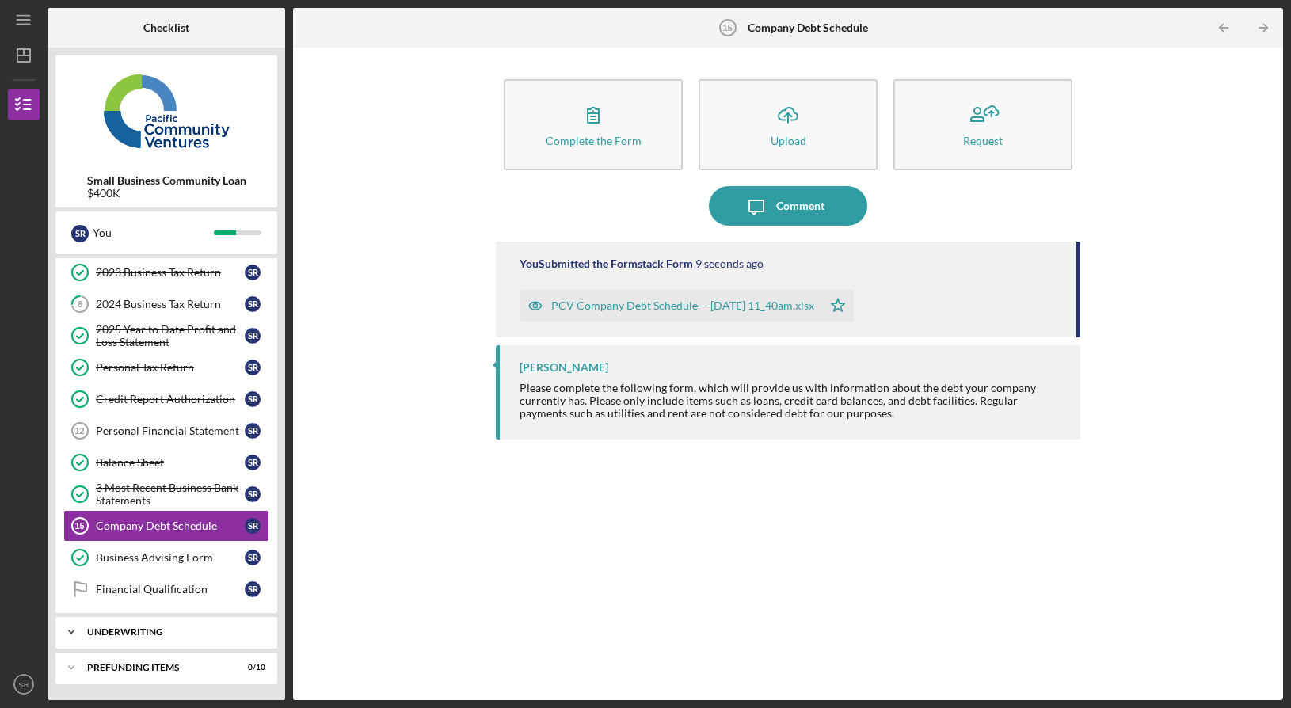
click at [188, 629] on div "Underwriting" at bounding box center [172, 632] width 170 height 10
